Goal: Information Seeking & Learning: Check status

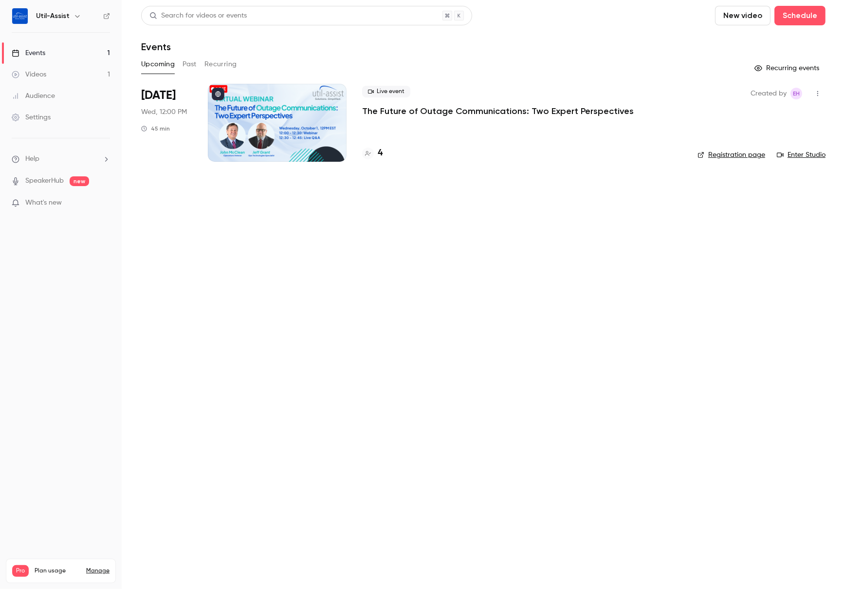
click at [373, 151] on div at bounding box center [368, 154] width 12 height 12
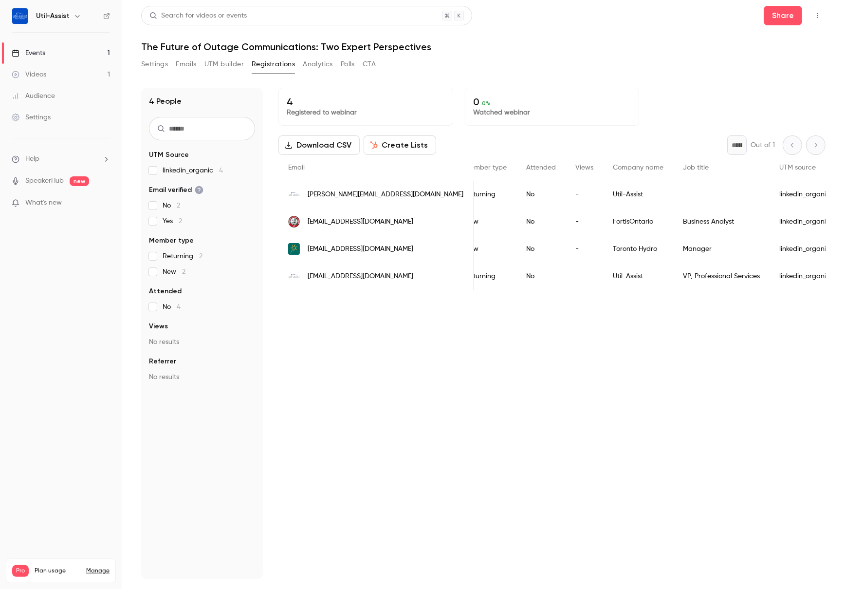
scroll to position [0, 213]
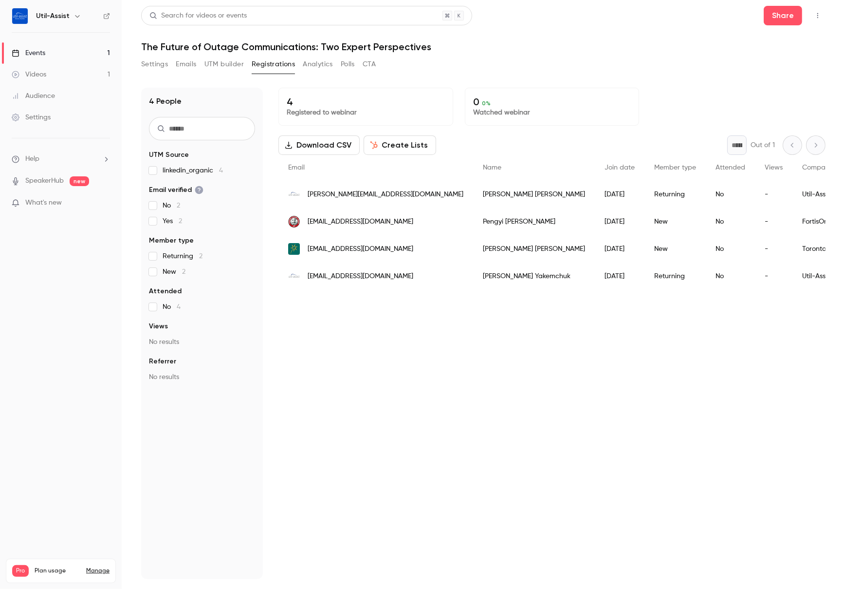
drag, startPoint x: 312, startPoint y: 406, endPoint x: 306, endPoint y: 410, distance: 8.0
click at [312, 406] on div "4 Registered to webinar 0 0 % Watched webinar Download CSV Create Lists * Out o…" at bounding box center [551, 333] width 547 height 491
